Goal: Find specific page/section: Find specific page/section

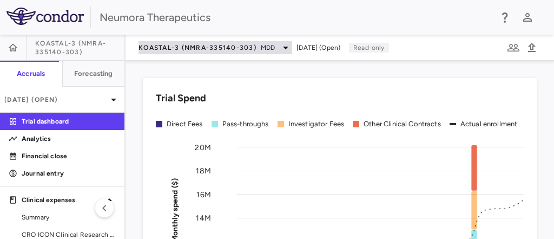
click at [288, 46] on icon at bounding box center [285, 47] width 13 height 13
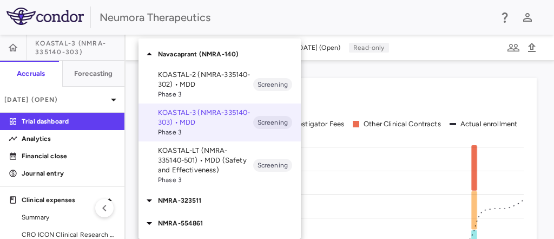
click at [229, 81] on p "KOASTAL-2 (NMRA-335140-302) • MDD" at bounding box center [205, 79] width 95 height 19
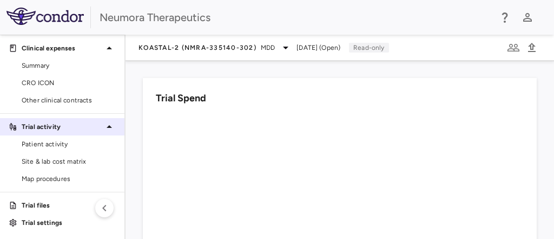
scroll to position [108, 0]
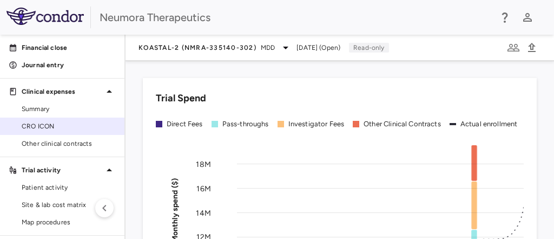
click at [44, 124] on span "CRO ICON" at bounding box center [69, 126] width 94 height 10
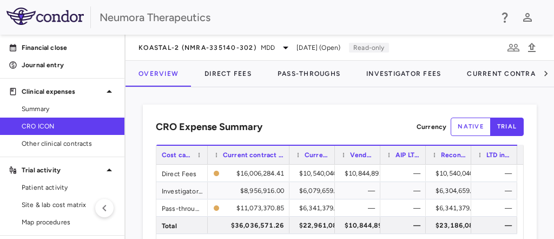
drag, startPoint x: 258, startPoint y: 148, endPoint x: 288, endPoint y: 149, distance: 30.3
click at [288, 149] on div at bounding box center [289, 155] width 4 height 18
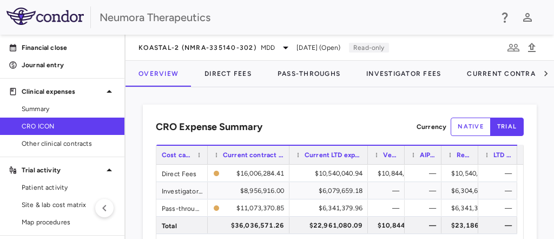
drag, startPoint x: 332, startPoint y: 150, endPoint x: 365, endPoint y: 153, distance: 33.1
click at [365, 153] on div at bounding box center [367, 155] width 4 height 18
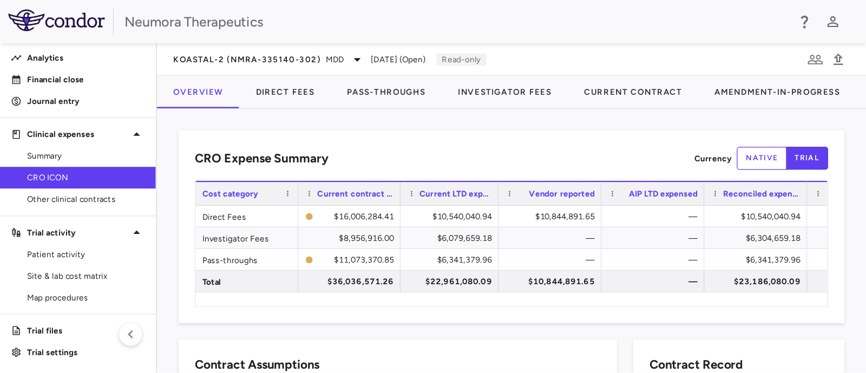
scroll to position [58, 0]
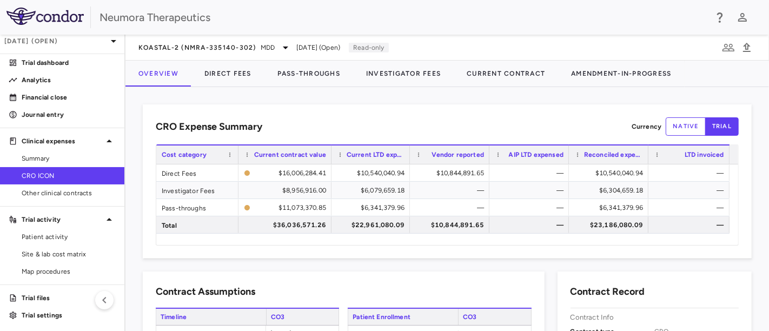
drag, startPoint x: 318, startPoint y: 146, endPoint x: 330, endPoint y: 144, distance: 11.5
click at [330, 146] on div at bounding box center [331, 155] width 4 height 18
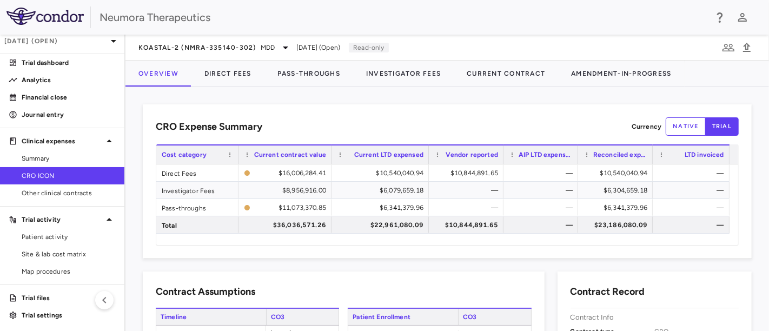
drag, startPoint x: 409, startPoint y: 148, endPoint x: 427, endPoint y: 151, distance: 19.3
click at [427, 151] on div at bounding box center [428, 155] width 4 height 18
drag, startPoint x: 652, startPoint y: 154, endPoint x: 664, endPoint y: 155, distance: 12.6
click at [554, 155] on div at bounding box center [665, 155] width 4 height 18
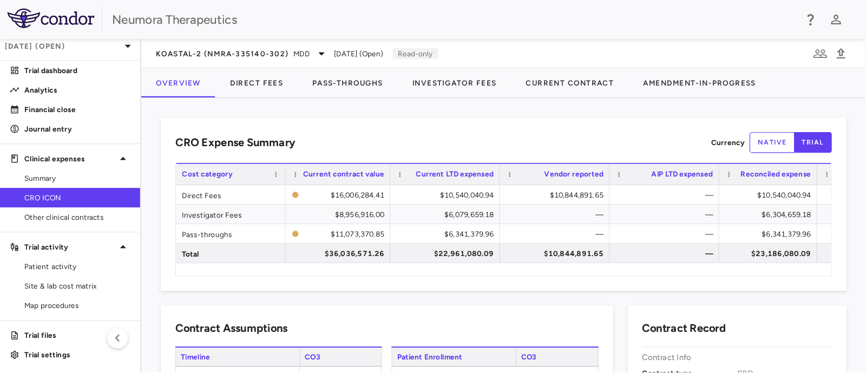
scroll to position [18, 0]
